Goal: Task Accomplishment & Management: Use online tool/utility

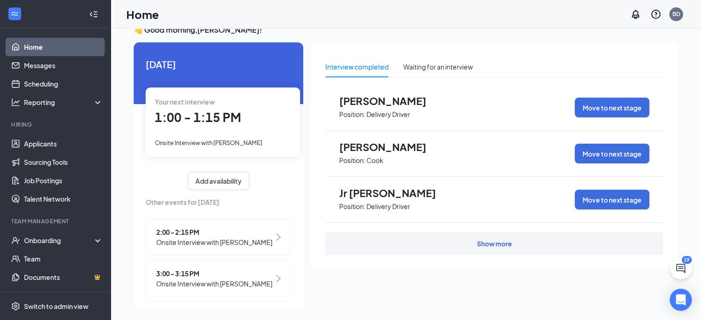
scroll to position [19, 0]
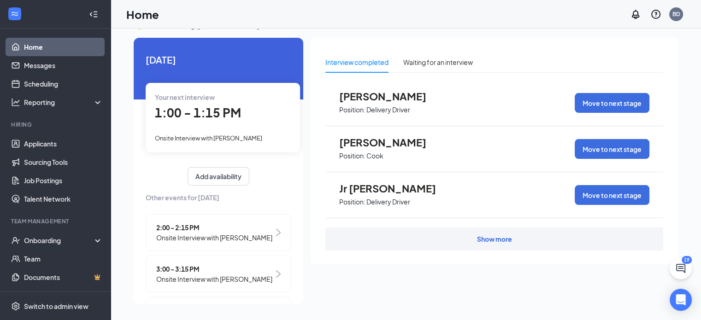
click at [495, 236] on div "Show more" at bounding box center [494, 239] width 35 height 9
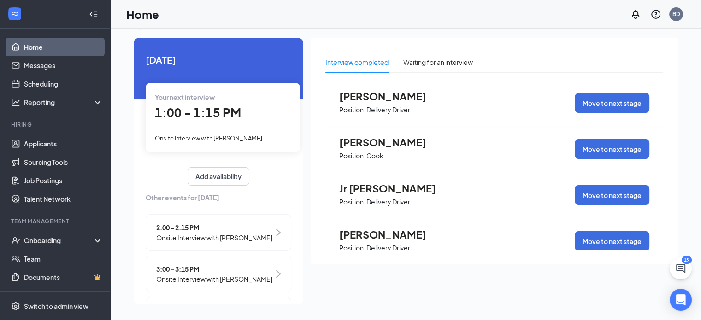
scroll to position [0, 0]
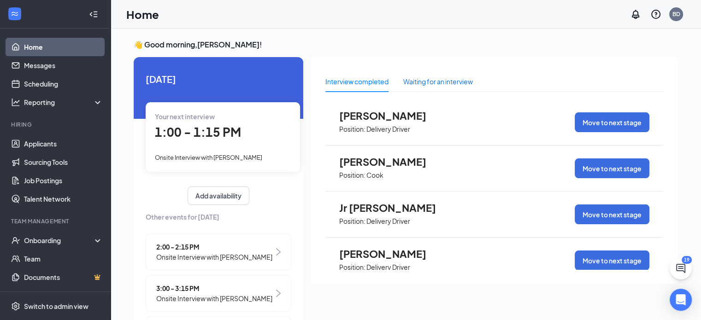
click at [446, 84] on div "Waiting for an interview" at bounding box center [438, 82] width 70 height 10
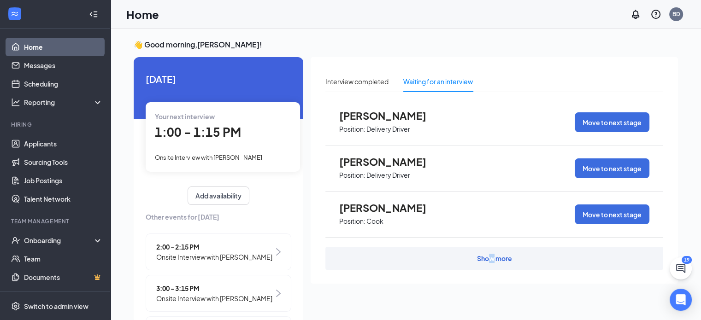
click at [490, 258] on div "Show more" at bounding box center [494, 258] width 35 height 9
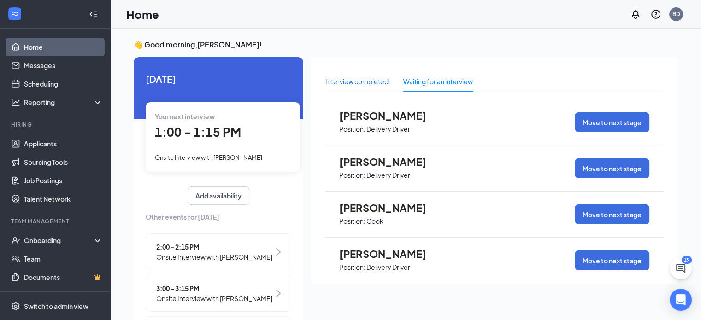
click at [368, 82] on div "Interview completed" at bounding box center [356, 82] width 63 height 10
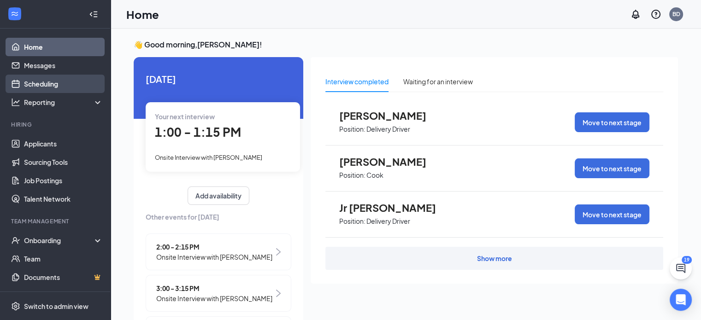
click at [35, 79] on link "Scheduling" at bounding box center [63, 84] width 79 height 18
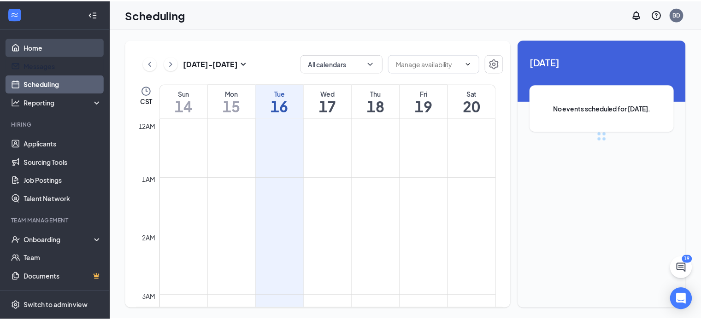
scroll to position [453, 0]
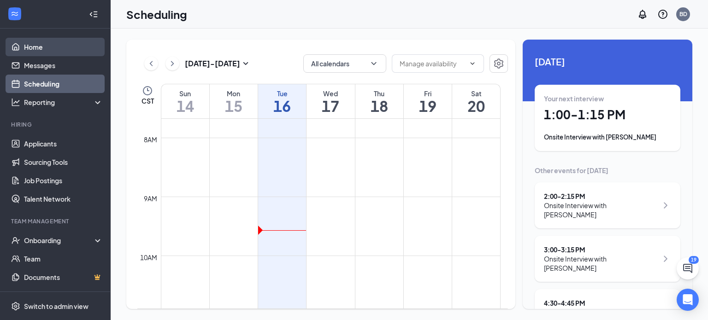
click at [35, 42] on link "Home" at bounding box center [63, 47] width 79 height 18
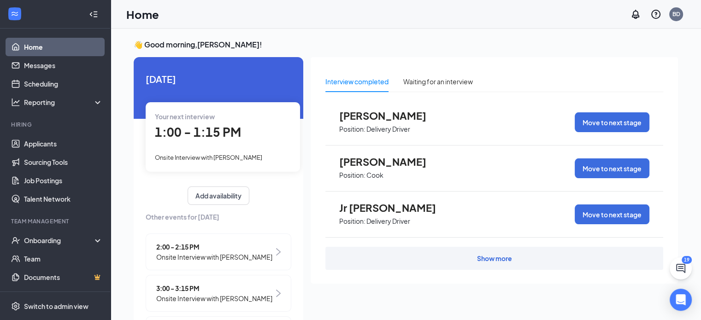
click at [336, 80] on div "Interview completed" at bounding box center [356, 82] width 63 height 10
click at [46, 145] on link "Applicants" at bounding box center [63, 144] width 79 height 18
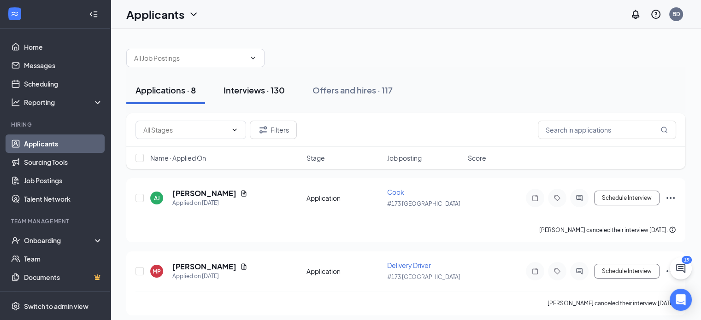
click at [247, 89] on div "Interviews · 130" at bounding box center [254, 90] width 61 height 12
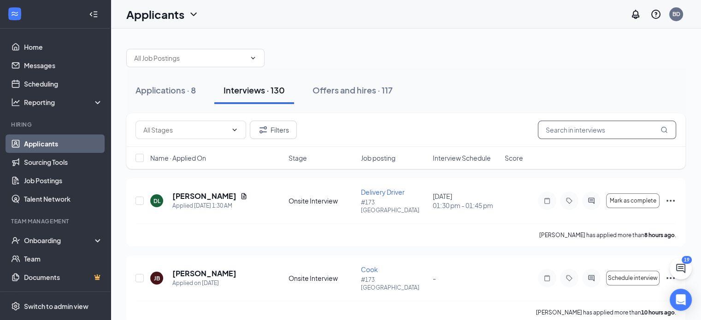
click at [594, 134] on input "text" at bounding box center [607, 130] width 138 height 18
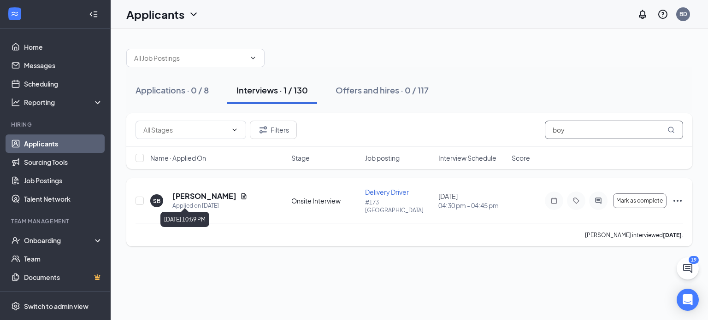
type input "boy"
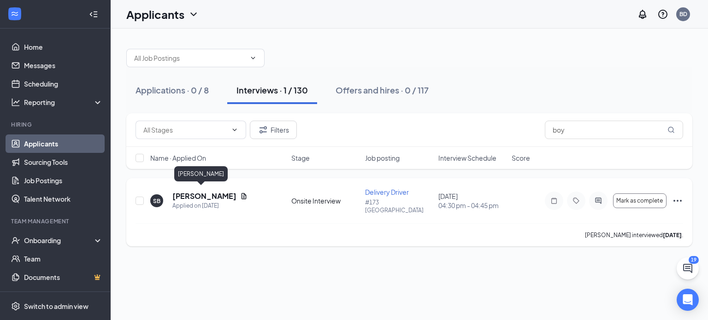
click at [196, 193] on h5 "[PERSON_NAME]" at bounding box center [204, 196] width 64 height 10
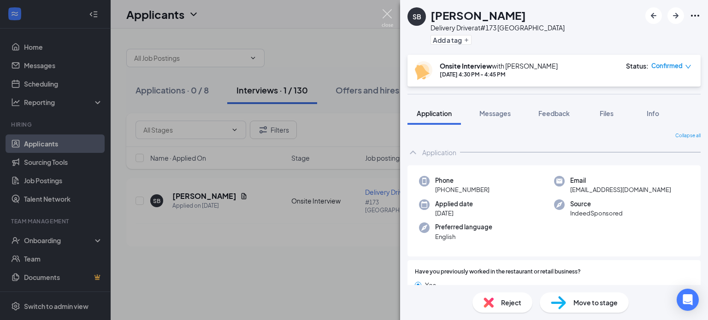
click at [383, 15] on img at bounding box center [388, 18] width 12 height 18
